Goal: Task Accomplishment & Management: Manage account settings

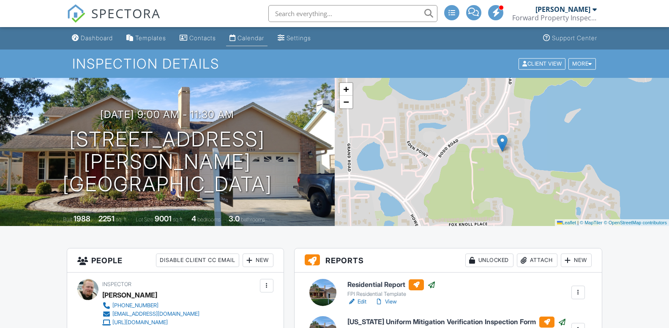
click at [252, 38] on div "Calendar" at bounding box center [250, 37] width 27 height 7
click at [0, 0] on div at bounding box center [0, 0] width 0 height 0
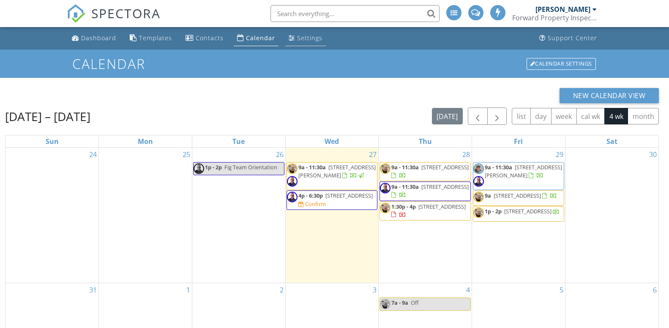
click at [305, 36] on div "Settings" at bounding box center [309, 38] width 25 height 8
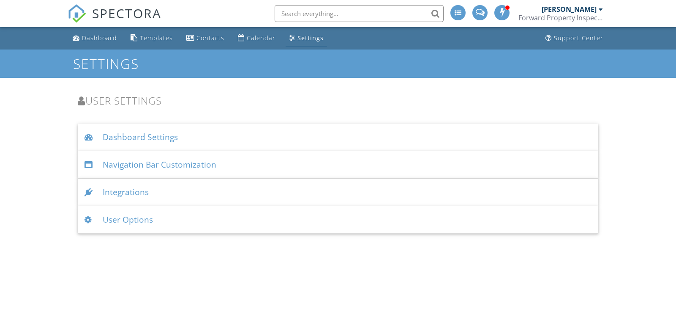
click at [116, 220] on div "User Options" at bounding box center [338, 219] width 521 height 27
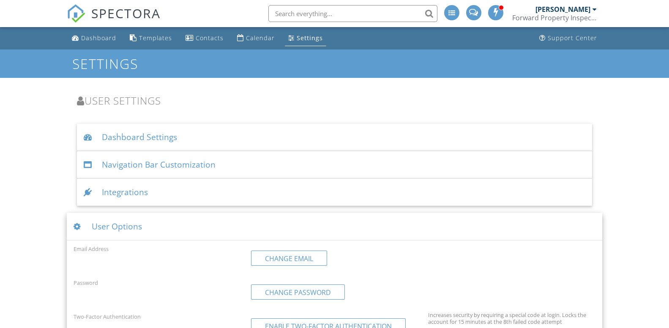
click at [188, 196] on div "Integrations" at bounding box center [334, 191] width 515 height 27
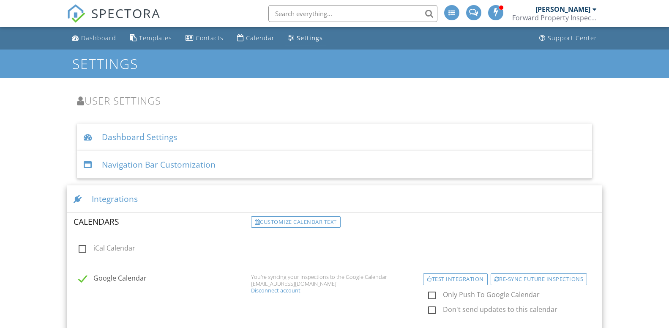
click at [232, 169] on div "Navigation Bar Customization" at bounding box center [334, 164] width 515 height 27
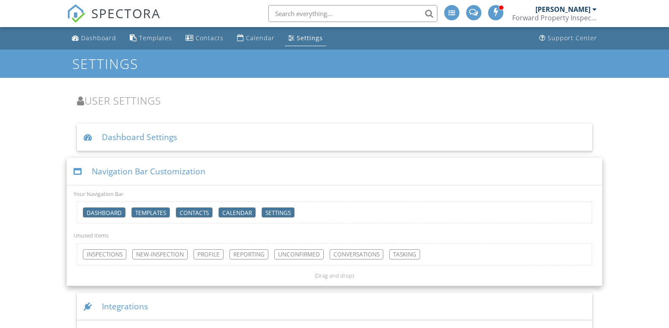
click at [194, 138] on div "Dashboard Settings" at bounding box center [334, 136] width 515 height 27
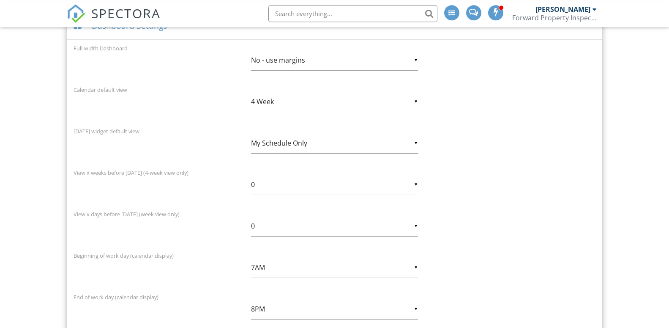
scroll to position [129, 0]
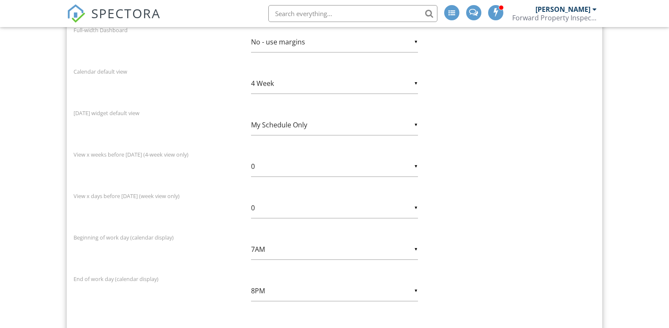
click at [416, 125] on input "My Schedule Only" at bounding box center [334, 125] width 167 height 21
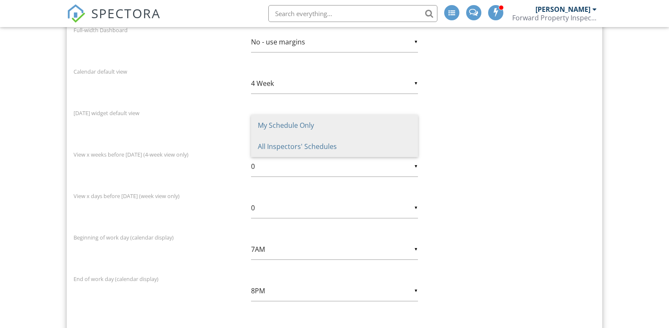
click at [382, 145] on span "All Inspectors' Schedules" at bounding box center [334, 146] width 167 height 21
type input "All Inspectors' Schedules"
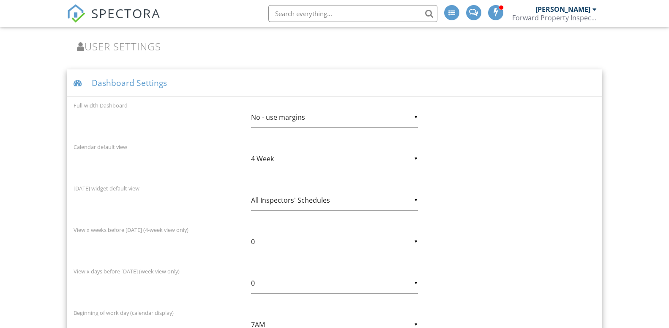
scroll to position [0, 0]
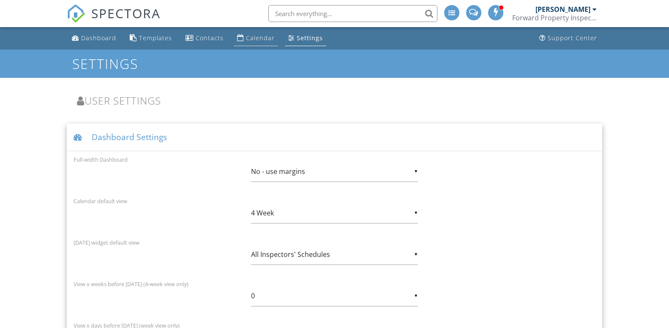
click at [263, 38] on div "Calendar" at bounding box center [260, 38] width 29 height 8
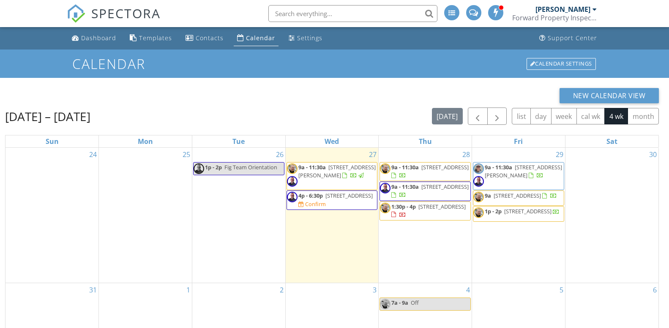
click at [421, 171] on span "2350 Derbyshire Rd, Maitland 32751" at bounding box center [444, 167] width 47 height 8
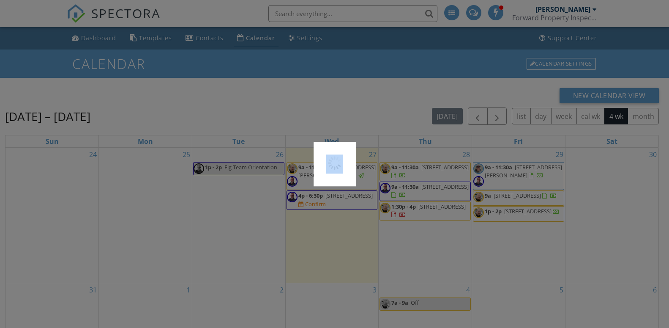
click at [416, 172] on div at bounding box center [334, 164] width 669 height 328
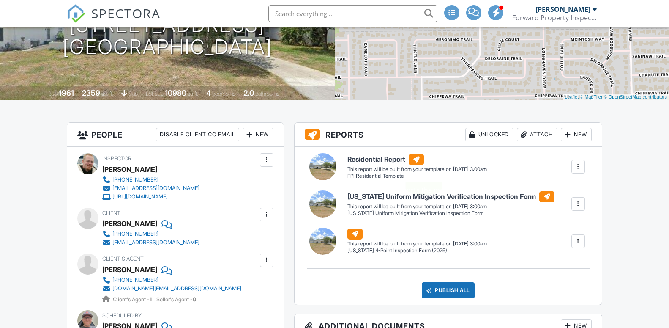
scroll to position [129, 0]
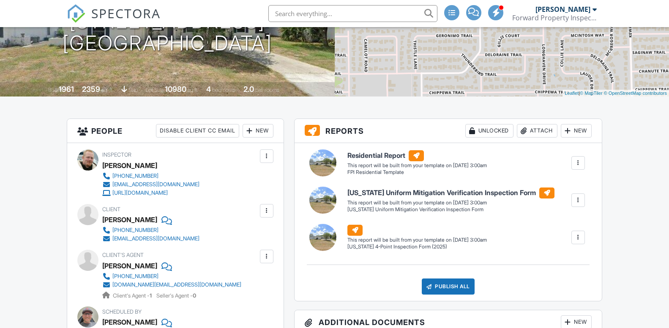
click at [579, 163] on div at bounding box center [578, 162] width 8 height 8
click at [576, 186] on div "Build Now" at bounding box center [561, 187] width 41 height 10
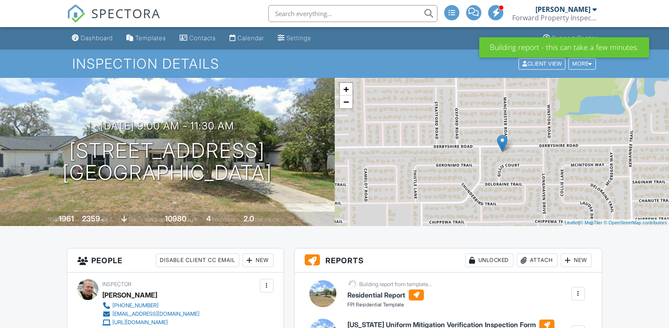
scroll to position [129, 0]
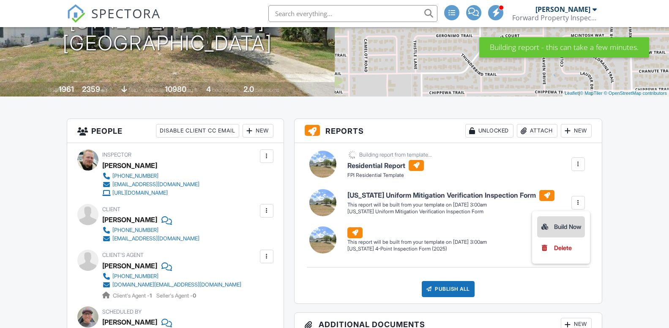
click at [577, 229] on div "Build Now" at bounding box center [561, 226] width 41 height 10
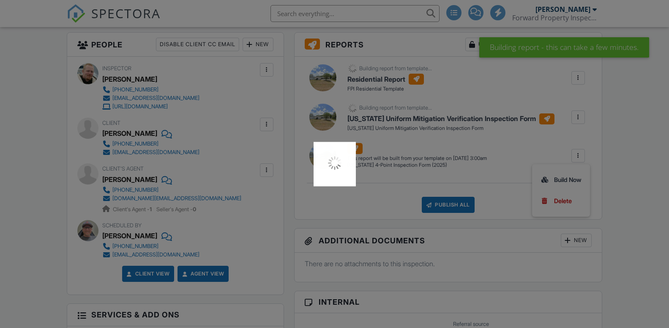
scroll to position [216, 0]
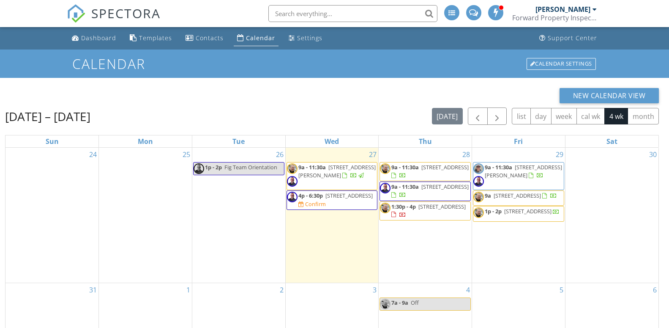
click at [420, 210] on span "[STREET_ADDRESS]" at bounding box center [441, 206] width 47 height 8
click at [420, 213] on div at bounding box center [334, 164] width 669 height 328
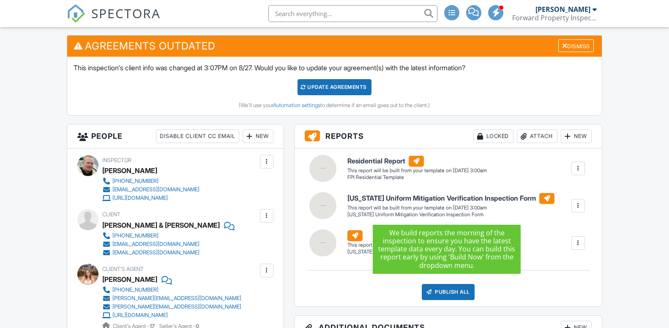
scroll to position [216, 0]
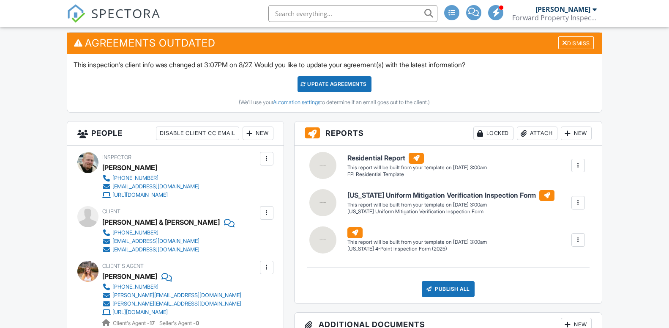
click at [351, 83] on div "Update Agreements" at bounding box center [335, 84] width 74 height 16
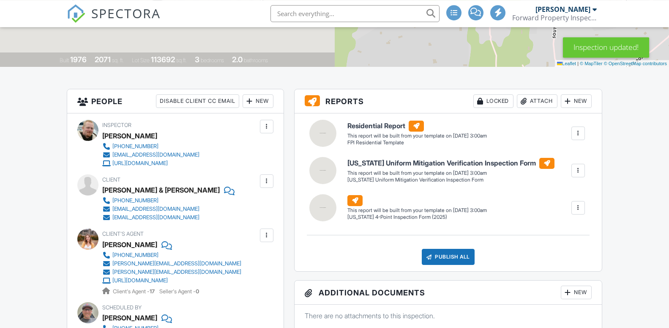
scroll to position [172, 0]
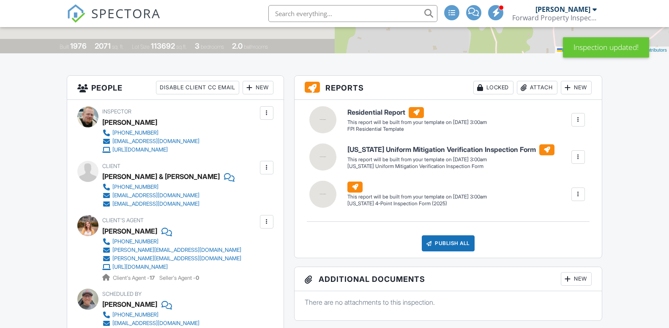
click at [580, 120] on div at bounding box center [578, 119] width 8 height 8
click at [577, 142] on div "Build Now" at bounding box center [561, 144] width 41 height 10
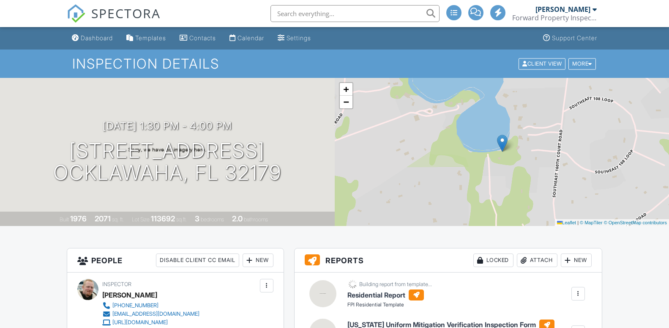
click at [576, 327] on div at bounding box center [578, 332] width 8 height 8
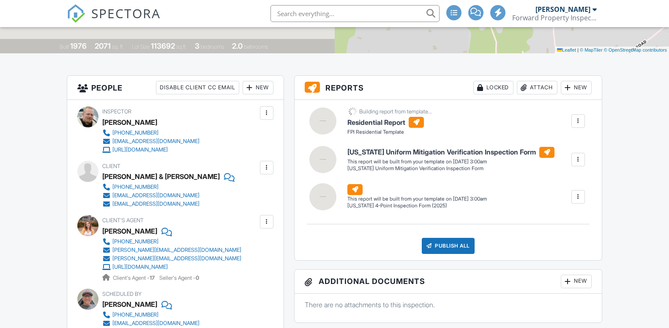
scroll to position [172, 0]
click at [573, 183] on div "Build Now" at bounding box center [561, 183] width 41 height 10
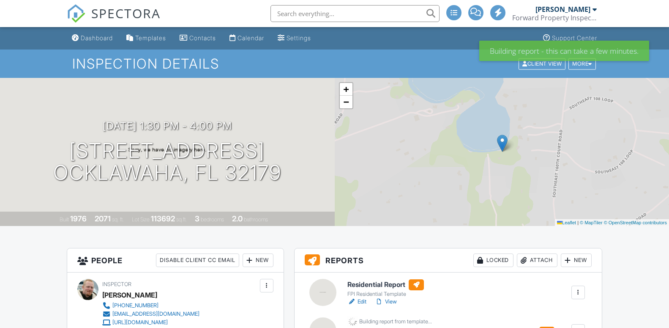
scroll to position [172, 0]
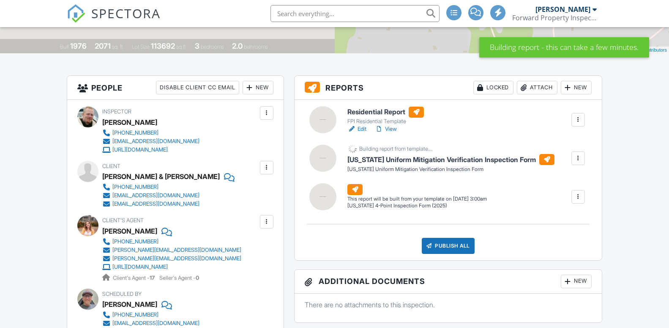
click at [576, 198] on div at bounding box center [578, 196] width 8 height 8
click at [571, 222] on div "Build Now" at bounding box center [561, 221] width 41 height 10
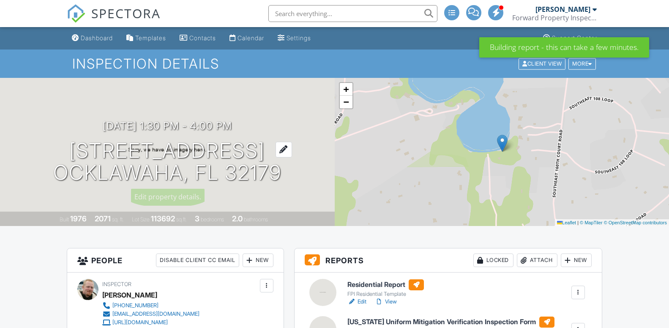
click at [155, 147] on h1 "[STREET_ADDRESS] [GEOGRAPHIC_DATA], FL 32179" at bounding box center [167, 161] width 228 height 45
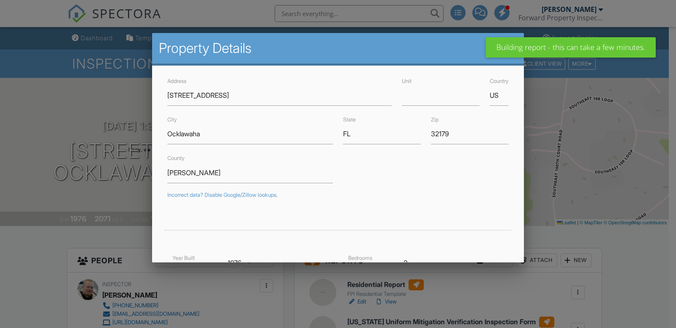
click at [52, 106] on div at bounding box center [338, 162] width 676 height 409
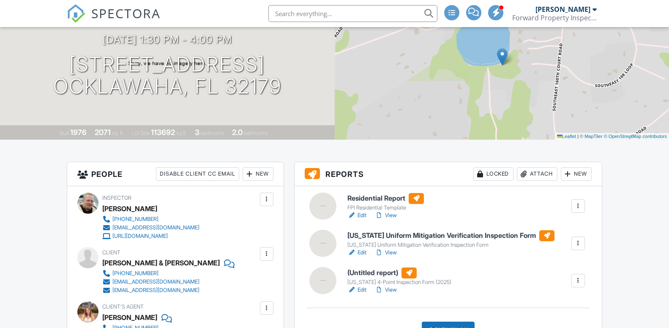
scroll to position [129, 0]
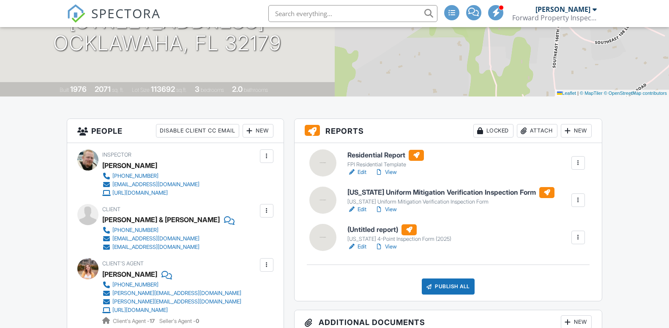
click at [578, 199] on div at bounding box center [578, 200] width 8 height 8
click at [362, 208] on link "Edit" at bounding box center [356, 209] width 19 height 8
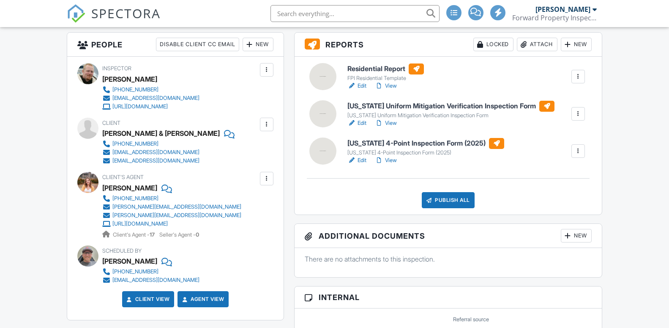
scroll to position [216, 0]
click at [361, 159] on link "Edit" at bounding box center [356, 160] width 19 height 8
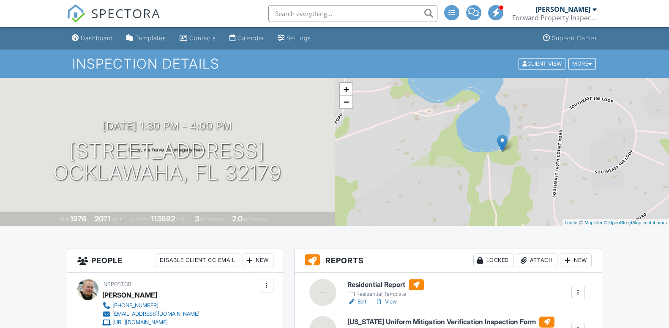
click at [363, 303] on link "Edit" at bounding box center [356, 301] width 19 height 8
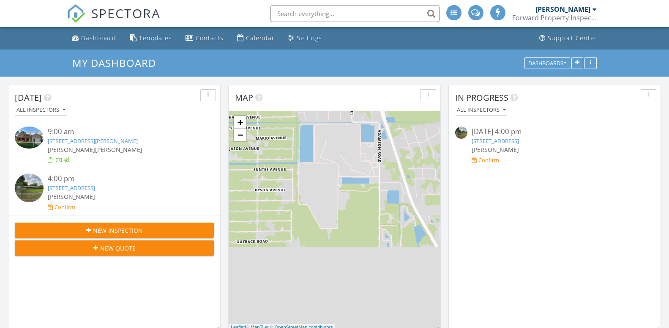
scroll to position [777, 677]
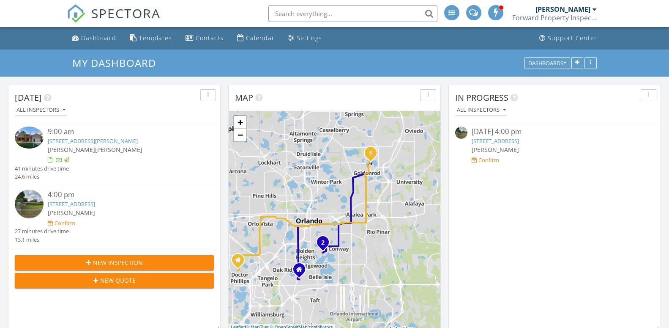
click at [261, 38] on div "Calendar" at bounding box center [260, 38] width 29 height 8
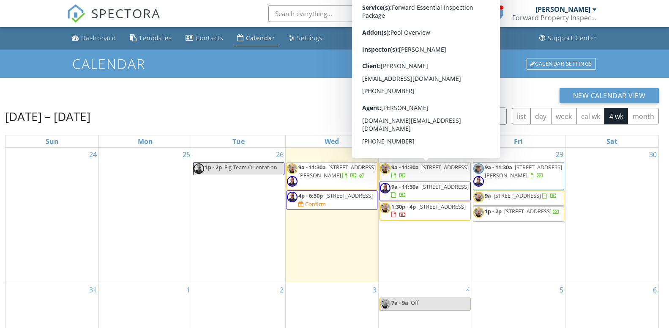
click at [426, 171] on span "2350 Derbyshire Rd, Maitland 32751" at bounding box center [444, 167] width 47 height 8
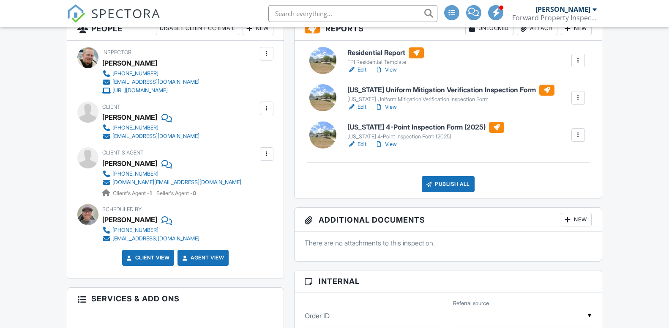
scroll to position [216, 0]
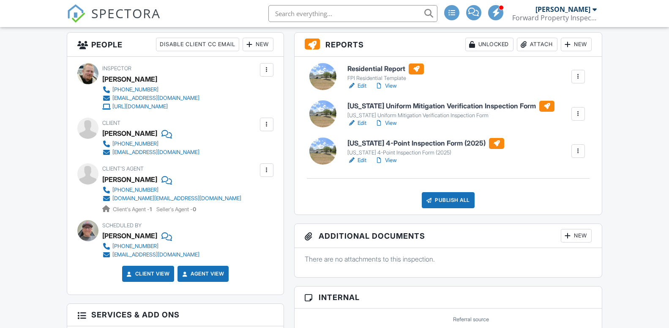
click at [576, 116] on div at bounding box center [578, 113] width 8 height 8
click at [386, 106] on h6 "Florida Uniform Mitigation Verification Inspection Form" at bounding box center [450, 106] width 207 height 11
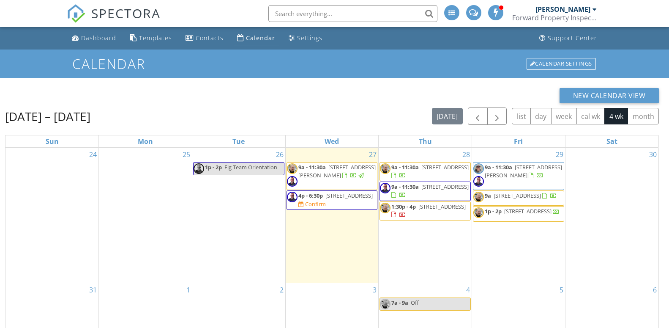
click at [430, 175] on div at bounding box center [334, 164] width 669 height 328
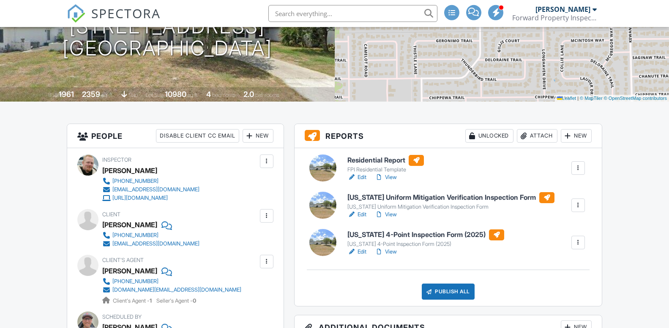
scroll to position [129, 0]
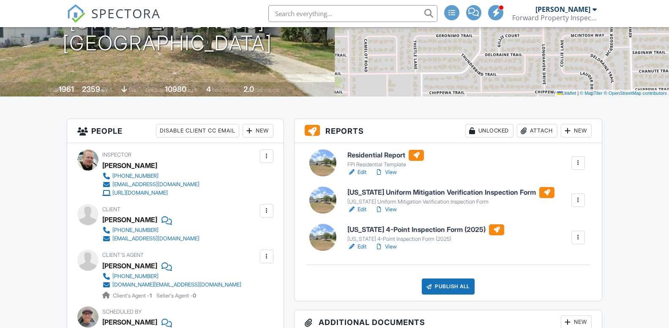
click at [399, 227] on h6 "Florida 4-Point Inspection Form (2025)" at bounding box center [425, 229] width 157 height 11
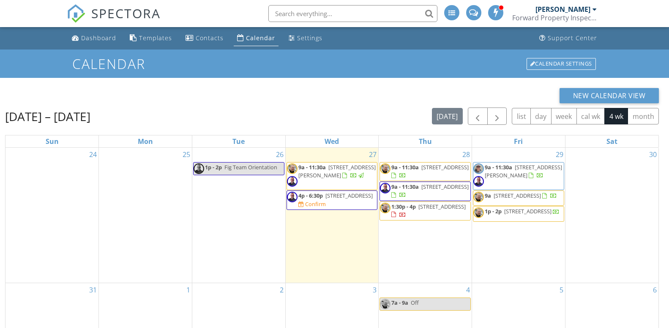
click at [423, 171] on span "[STREET_ADDRESS]" at bounding box center [444, 167] width 47 height 8
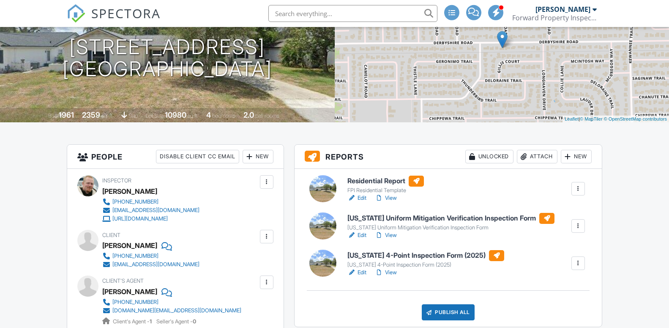
scroll to position [129, 0]
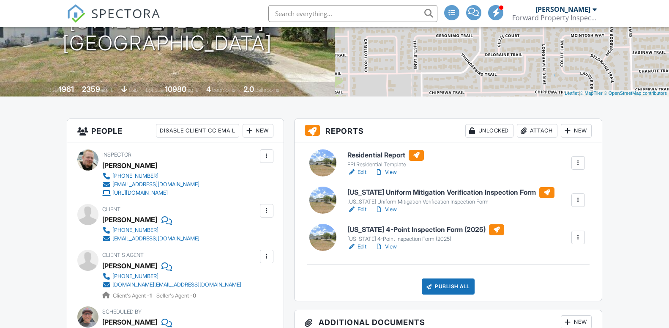
click at [370, 154] on h6 "Residential Report" at bounding box center [385, 155] width 76 height 11
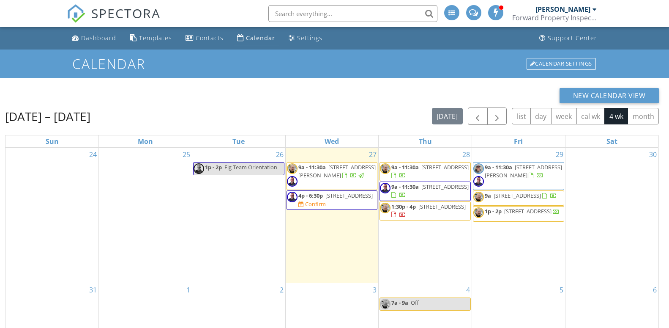
click at [407, 210] on span "1:30p - 4p" at bounding box center [403, 206] width 25 height 8
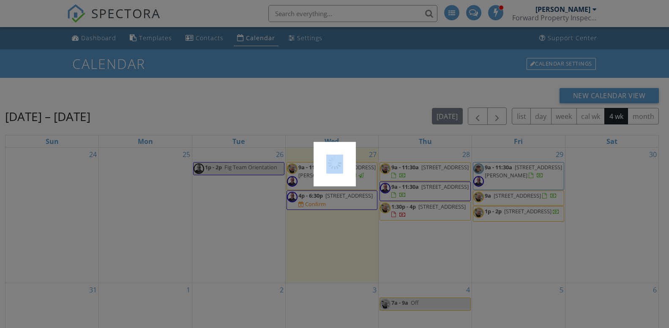
click at [407, 210] on div at bounding box center [334, 164] width 669 height 328
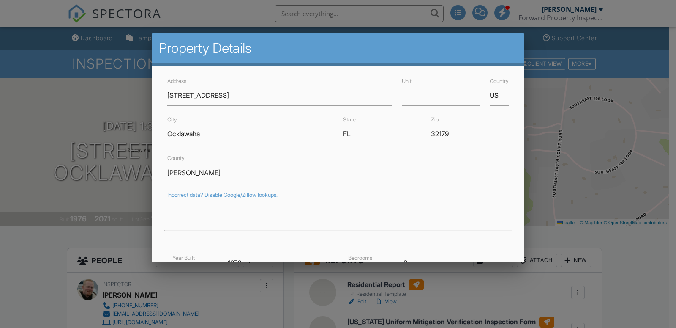
click at [64, 175] on div at bounding box center [338, 162] width 676 height 409
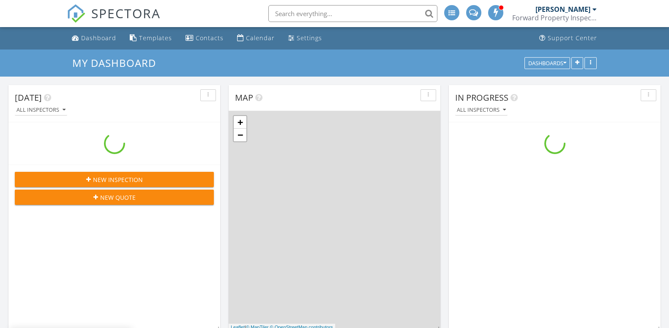
scroll to position [777, 677]
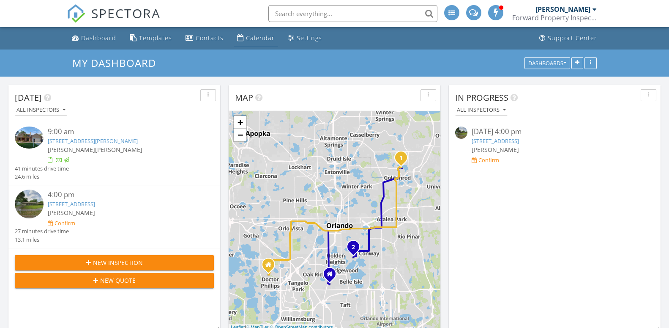
click at [265, 36] on div "Calendar" at bounding box center [260, 38] width 29 height 8
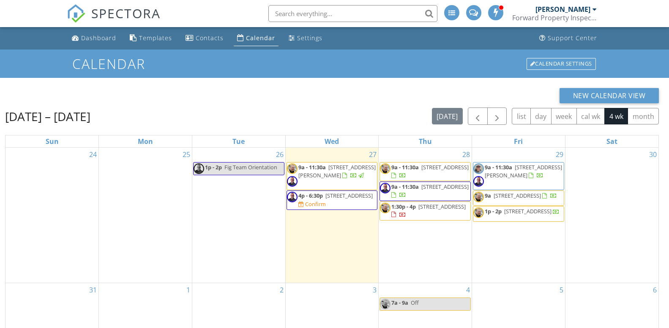
click at [505, 199] on span "[STREET_ADDRESS]" at bounding box center [517, 195] width 47 height 8
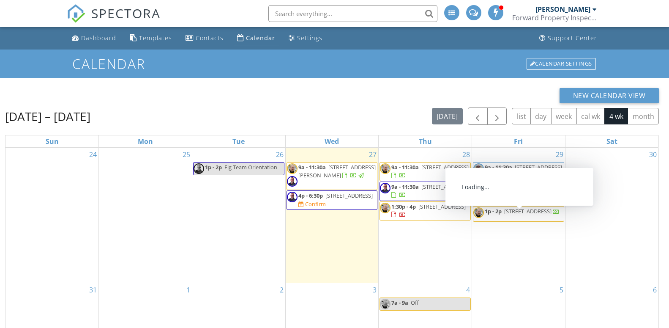
click at [504, 215] on span "[STREET_ADDRESS]" at bounding box center [527, 211] width 47 height 8
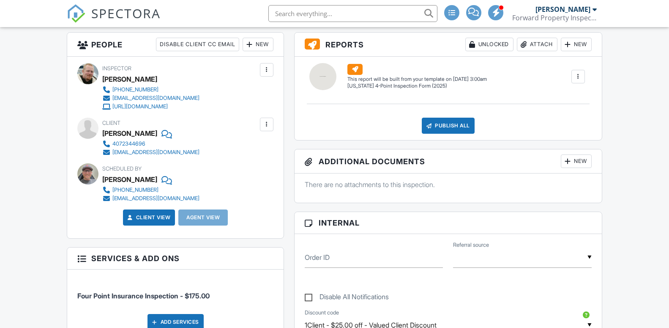
scroll to position [216, 0]
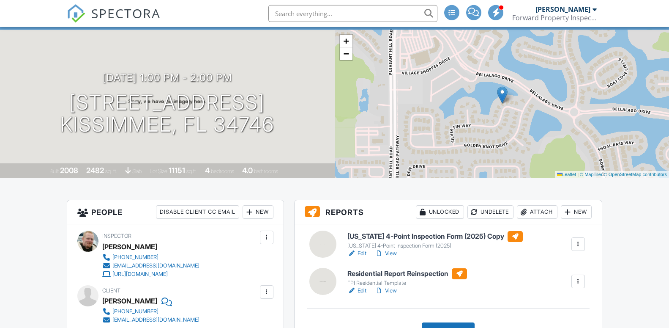
scroll to position [43, 0]
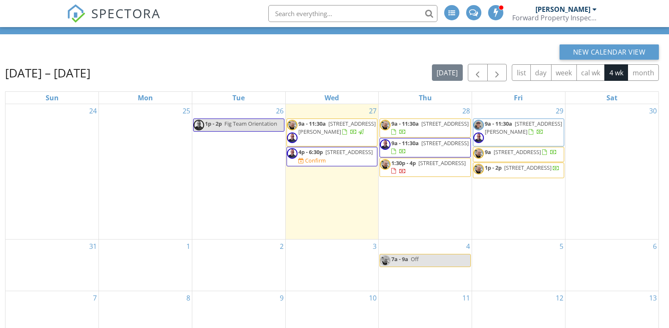
scroll to position [43, 0]
